Goal: Find specific page/section: Find specific page/section

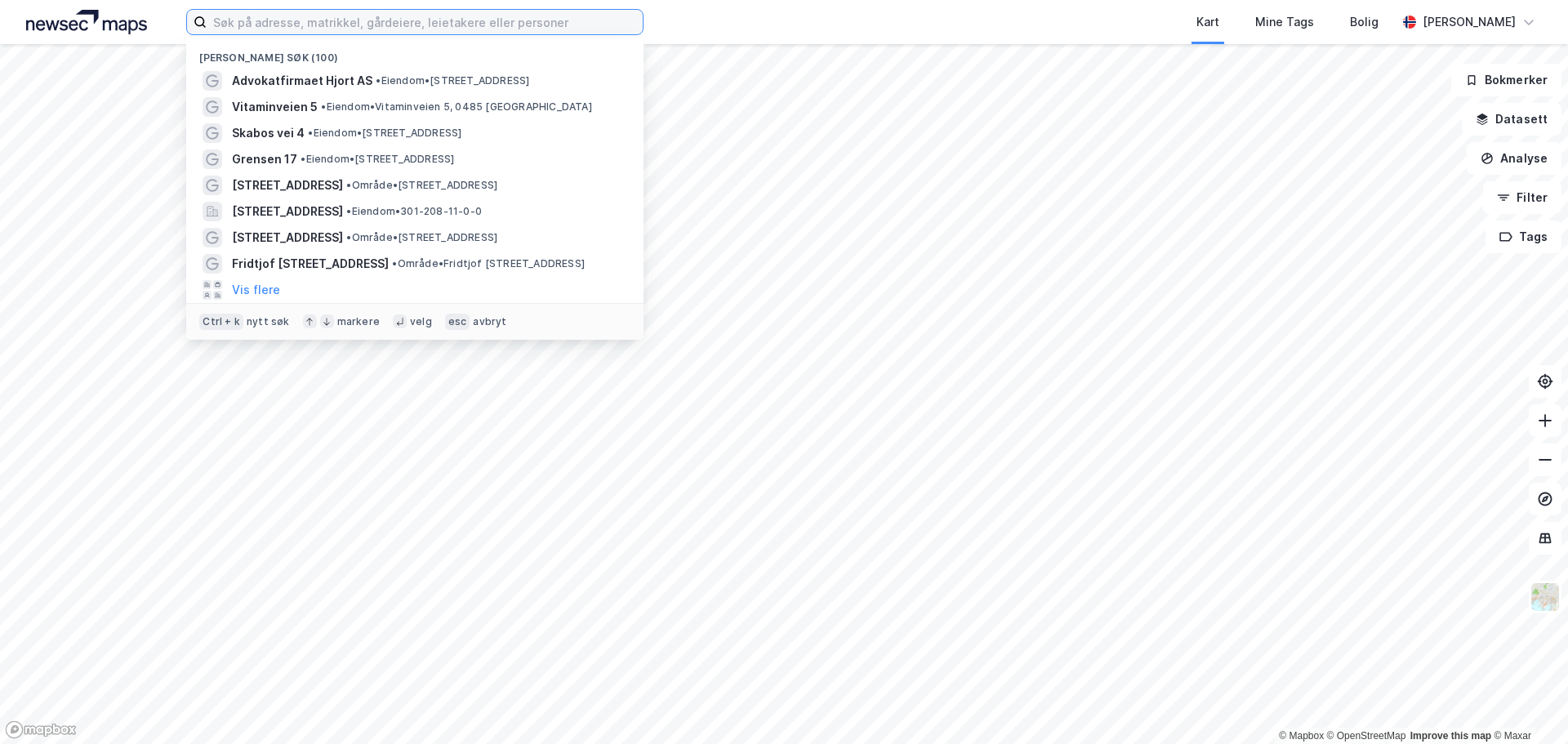
click at [254, 12] on input at bounding box center [424, 22] width 436 height 25
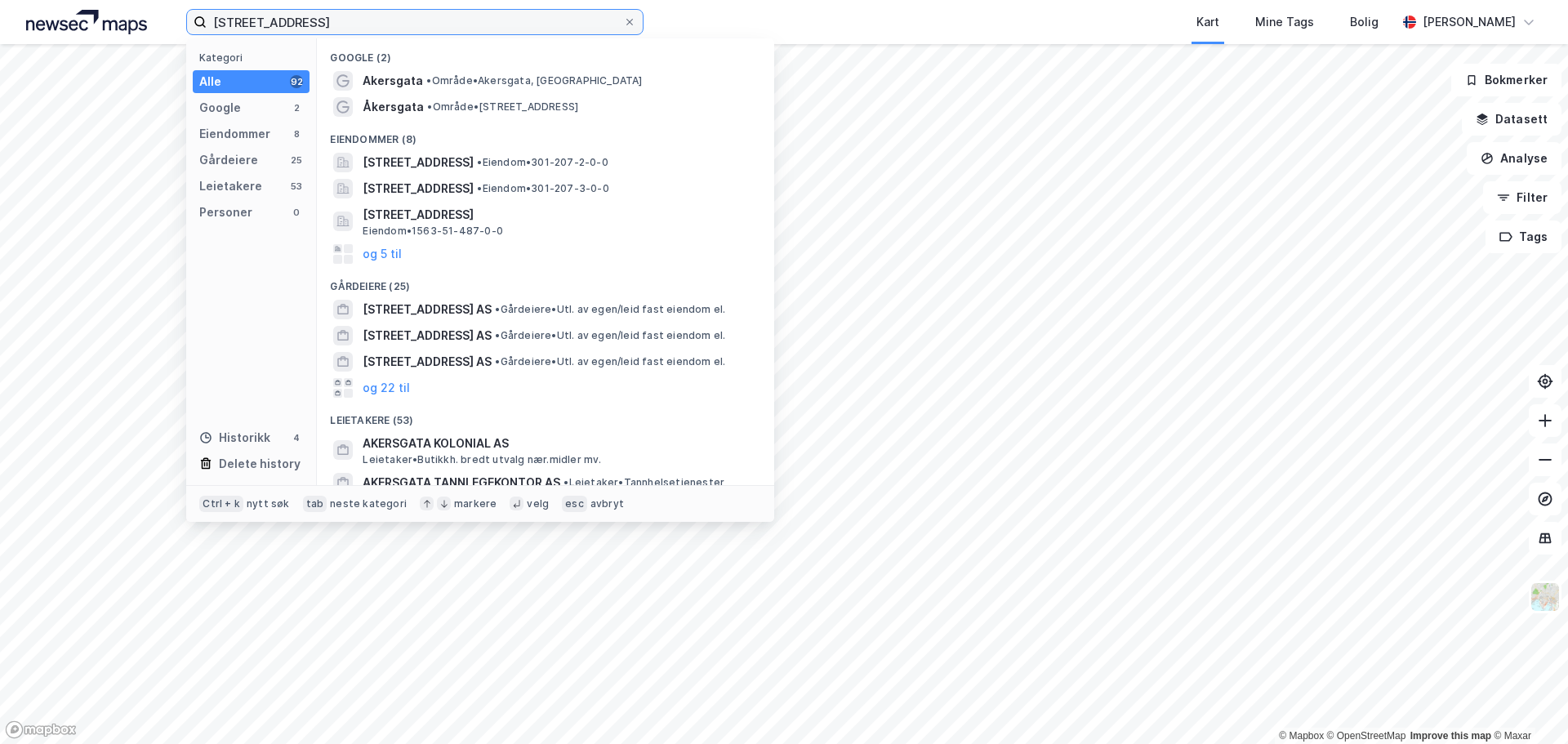
type input "[STREET_ADDRESS]"
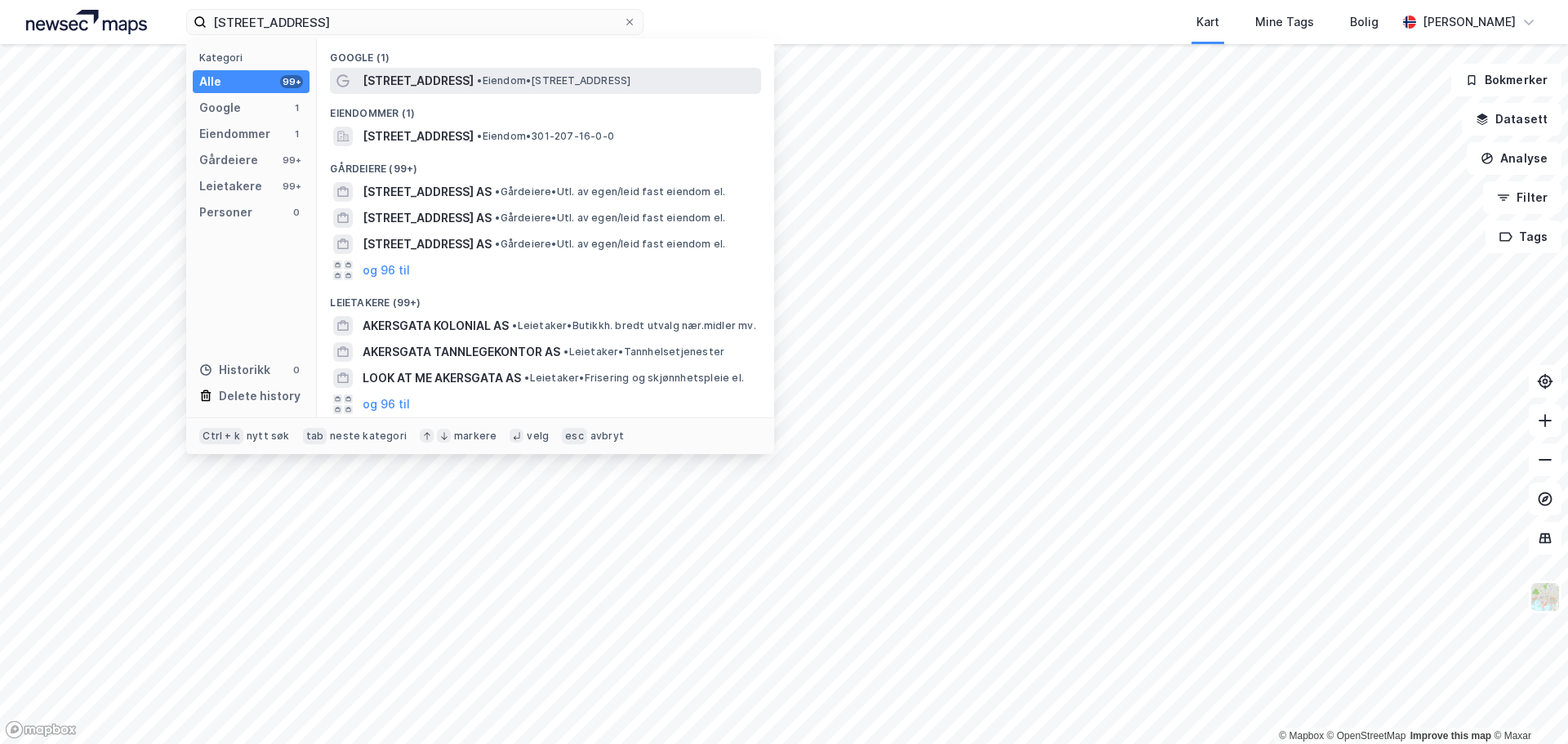
click at [486, 75] on span "• Eiendom • [STREET_ADDRESS]" at bounding box center [554, 81] width 153 height 13
